Goal: Navigation & Orientation: Find specific page/section

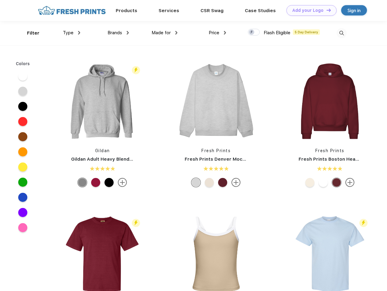
click at [309, 10] on link "Add your Logo Design Tool" at bounding box center [311, 10] width 50 height 11
click at [0, 0] on div "Design Tool" at bounding box center [0, 0] width 0 height 0
click at [326, 10] on link "Add your Logo Design Tool" at bounding box center [311, 10] width 50 height 11
click at [29, 33] on div "Filter" at bounding box center [33, 33] width 12 height 7
click at [72, 33] on span "Type" at bounding box center [68, 32] width 11 height 5
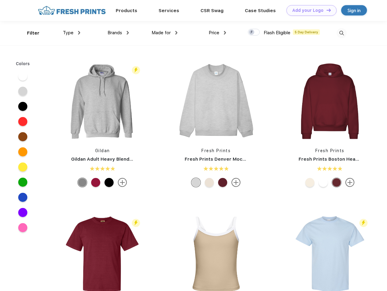
click at [118, 33] on span "Brands" at bounding box center [114, 32] width 15 height 5
click at [165, 33] on span "Made for" at bounding box center [160, 32] width 19 height 5
click at [217, 33] on span "Price" at bounding box center [214, 32] width 11 height 5
click at [254, 32] on div at bounding box center [254, 32] width 12 height 7
click at [252, 32] on input "checkbox" at bounding box center [250, 31] width 4 height 4
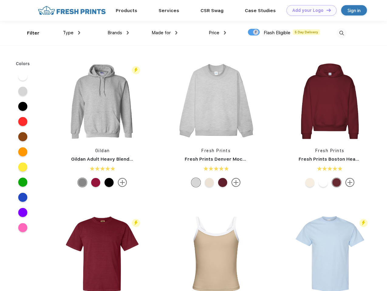
click at [341, 33] on img at bounding box center [341, 33] width 10 height 10
